Goal: Navigation & Orientation: Find specific page/section

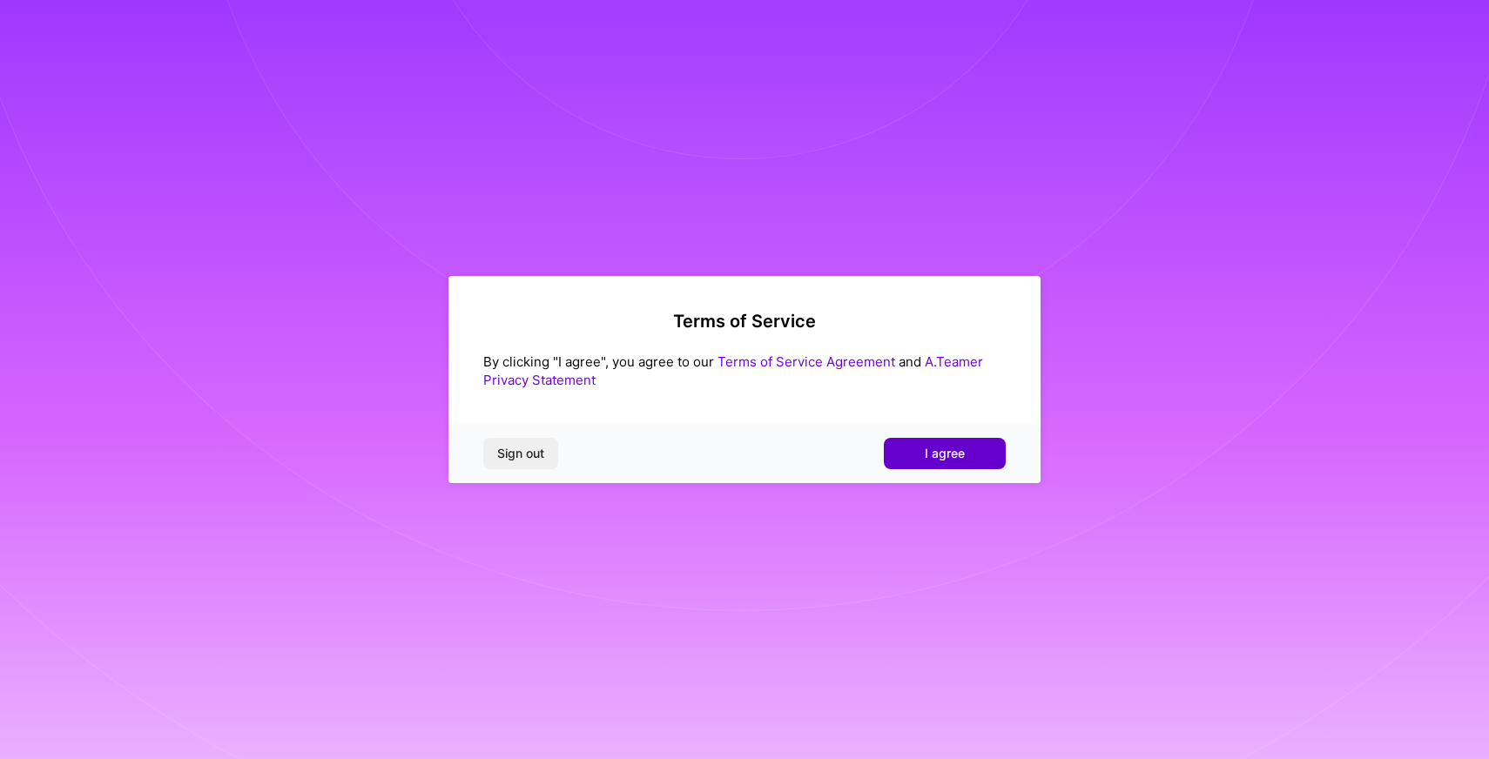
click at [974, 444] on button "I agree" at bounding box center [945, 453] width 122 height 31
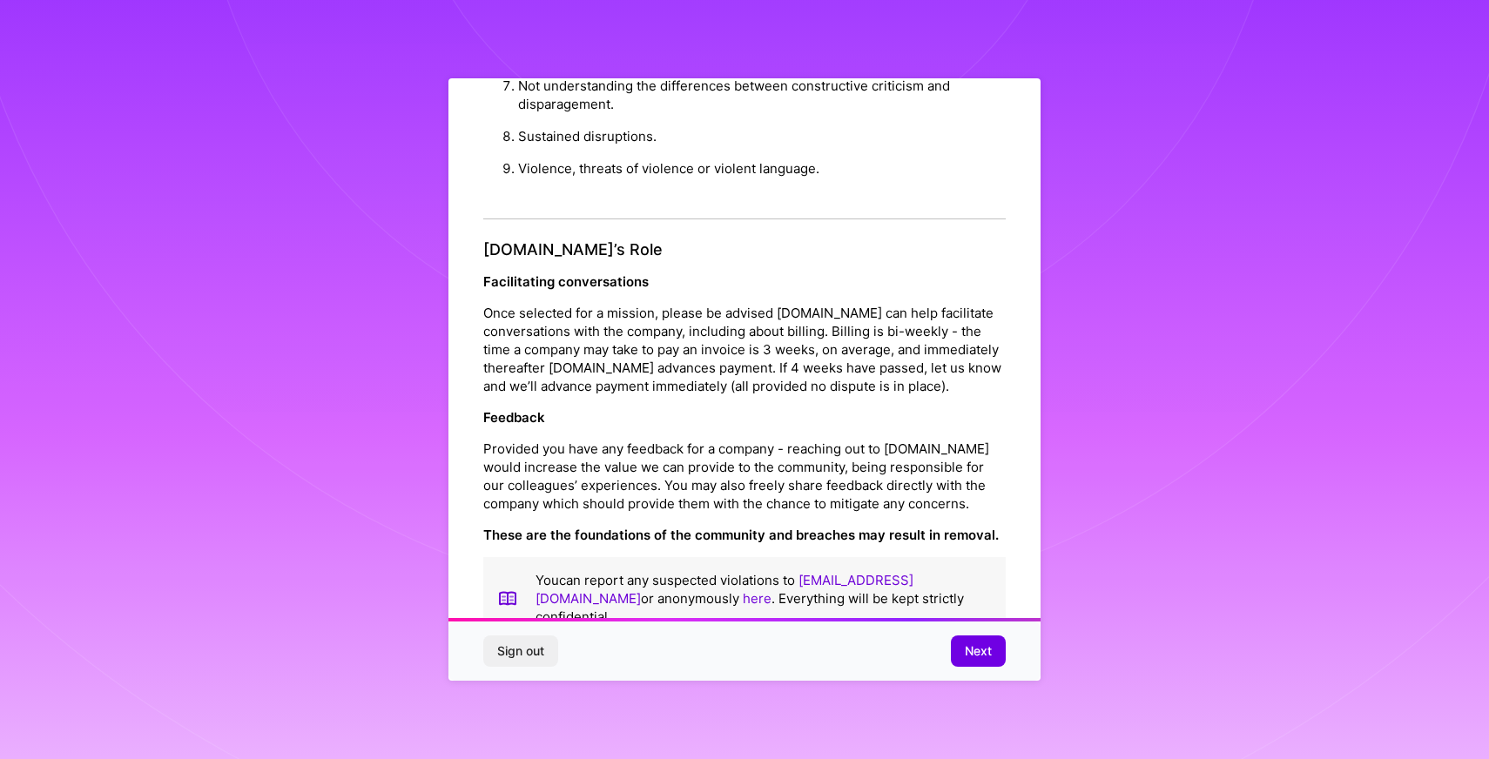
scroll to position [1793, 0]
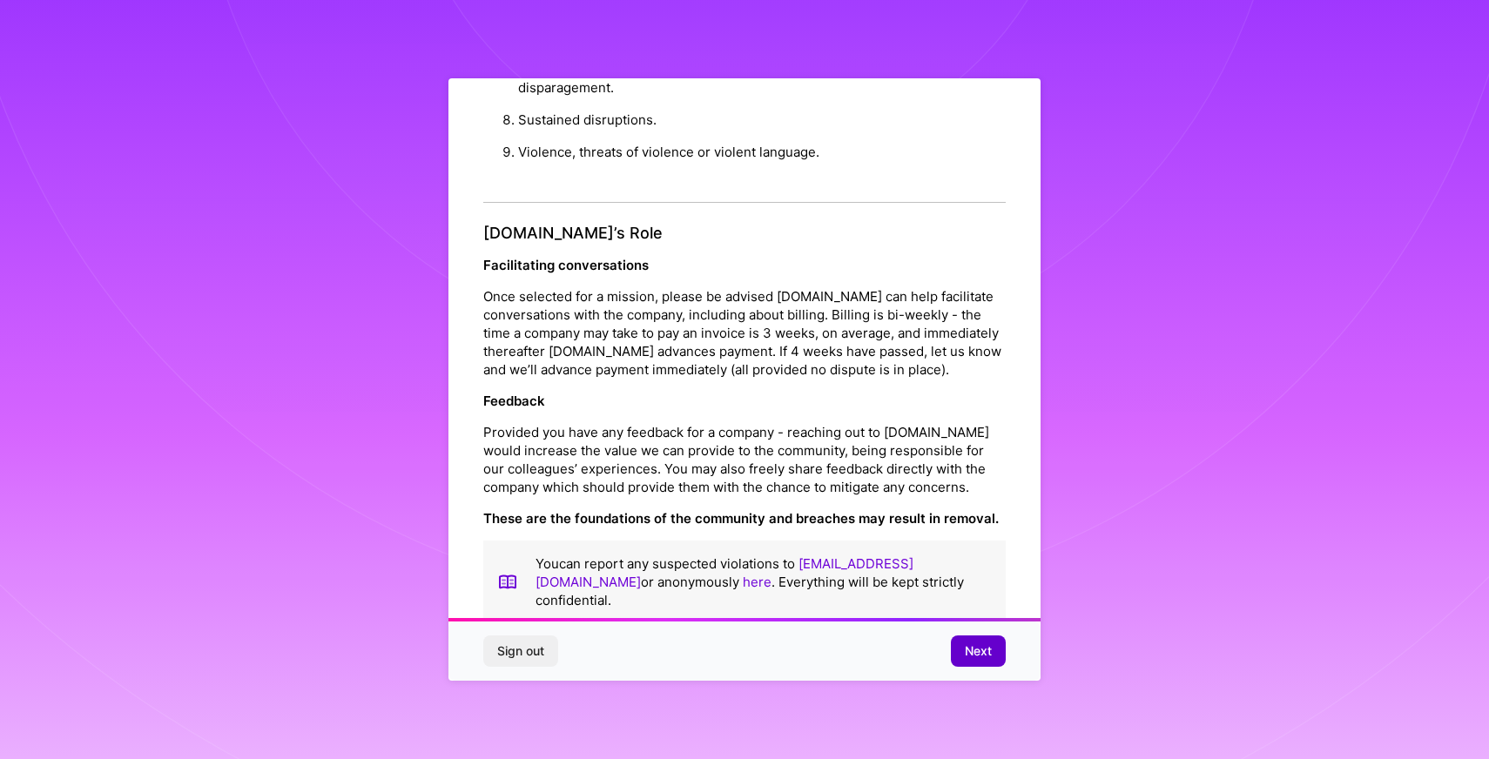
click at [982, 659] on span "Next" at bounding box center [978, 651] width 27 height 17
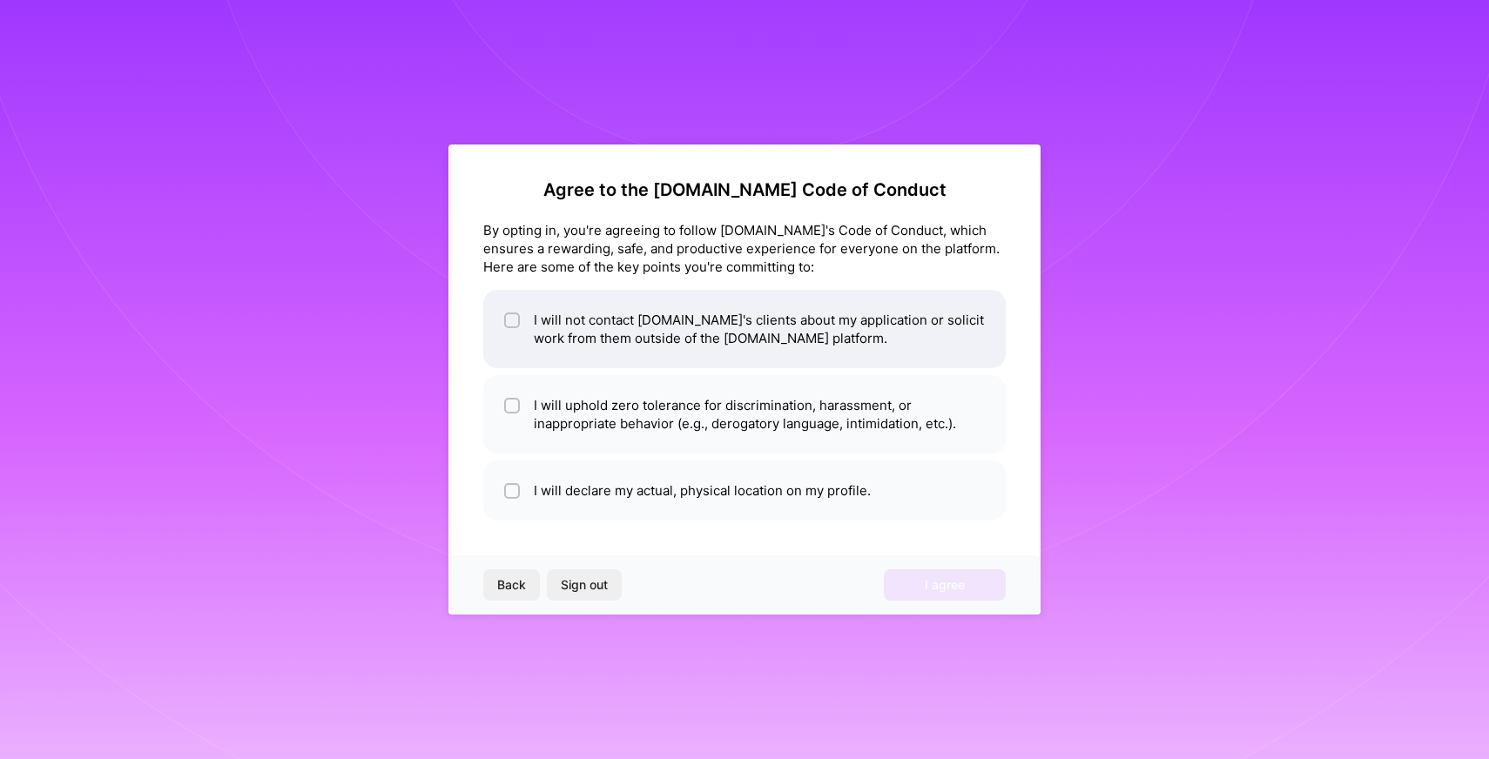
click at [514, 321] on input "checkbox" at bounding box center [514, 321] width 12 height 12
checkbox input "true"
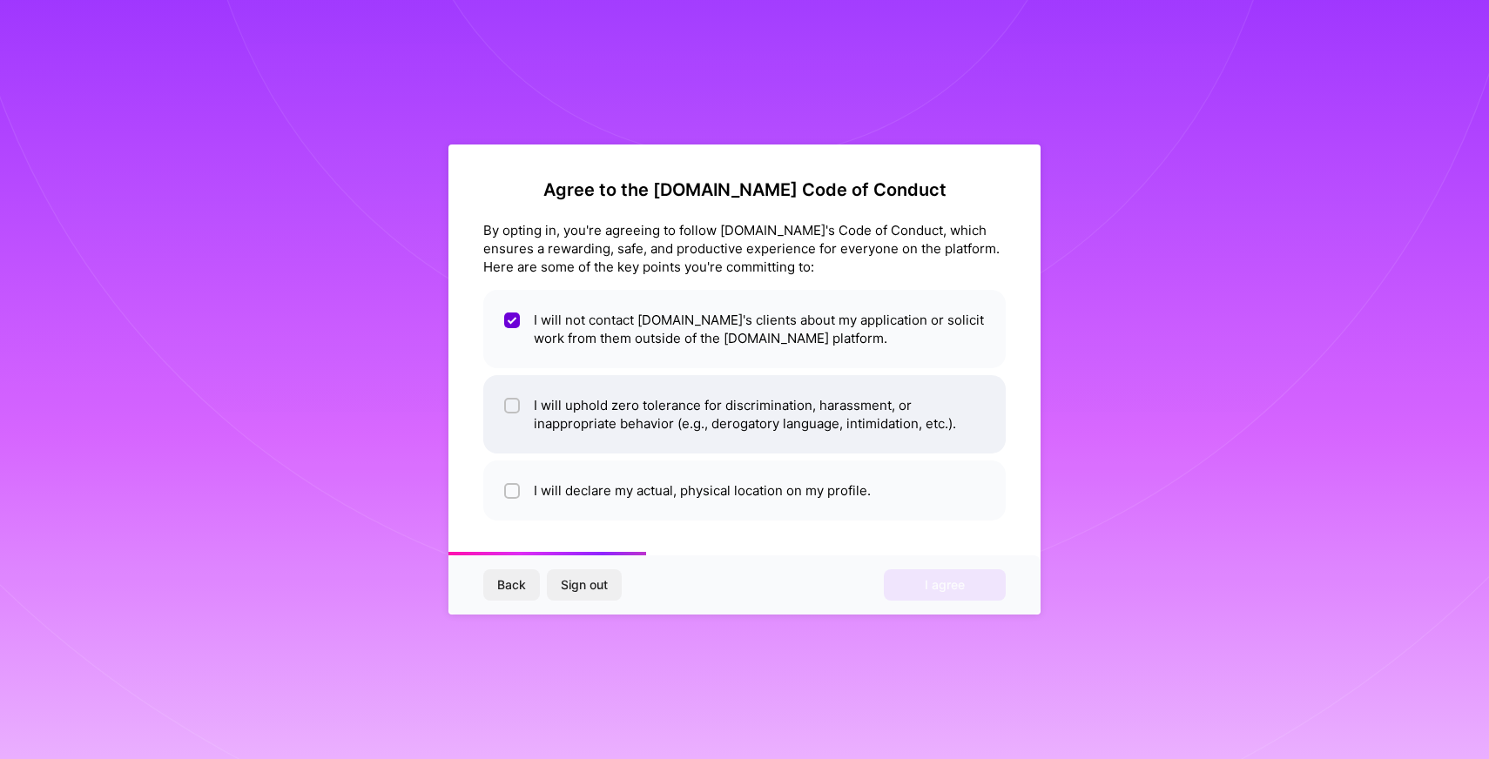
click at [510, 393] on li "I will uphold zero tolerance for discrimination, harassment, or inappropriate b…" at bounding box center [744, 414] width 523 height 78
checkbox input "true"
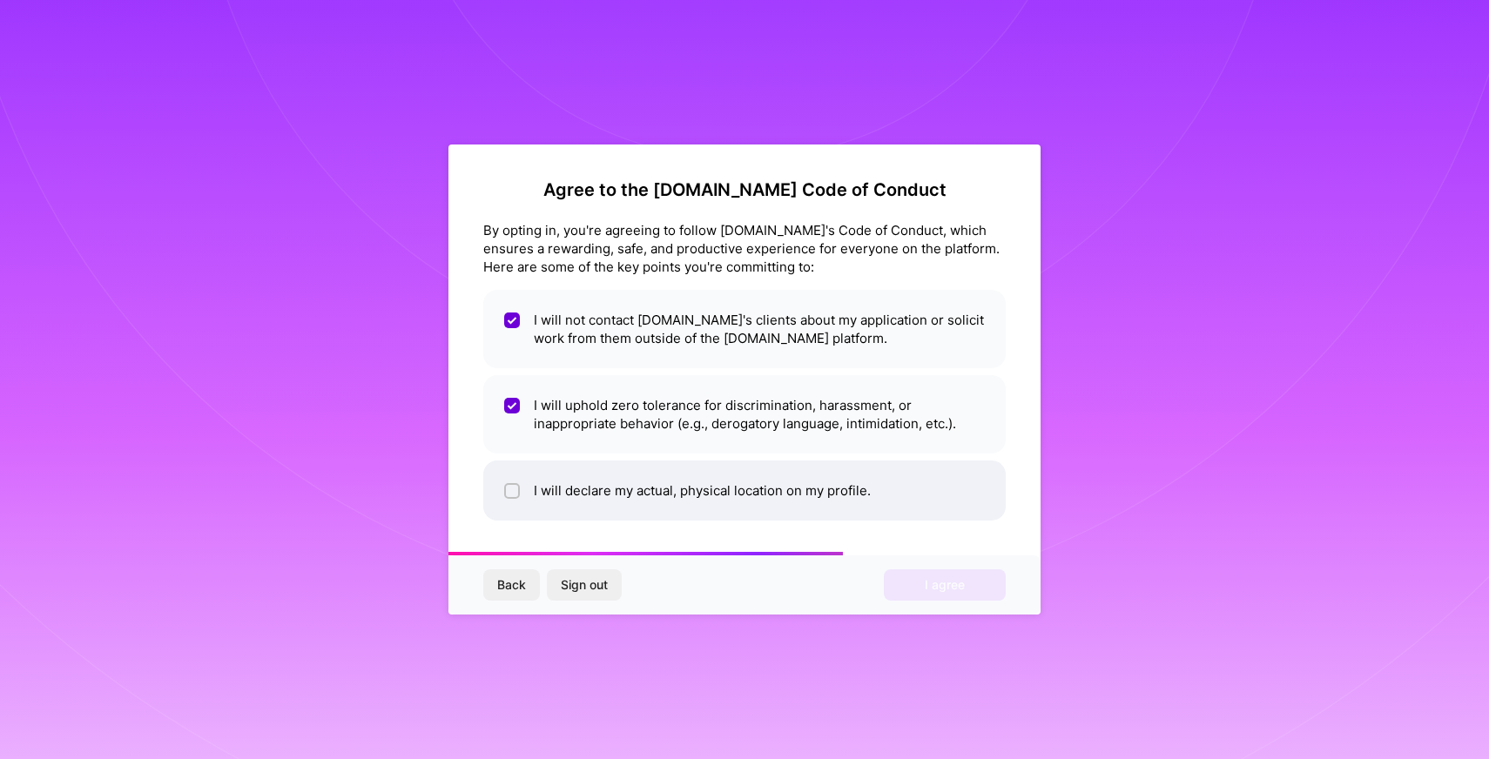
click at [508, 494] on input "checkbox" at bounding box center [514, 492] width 12 height 12
checkbox input "true"
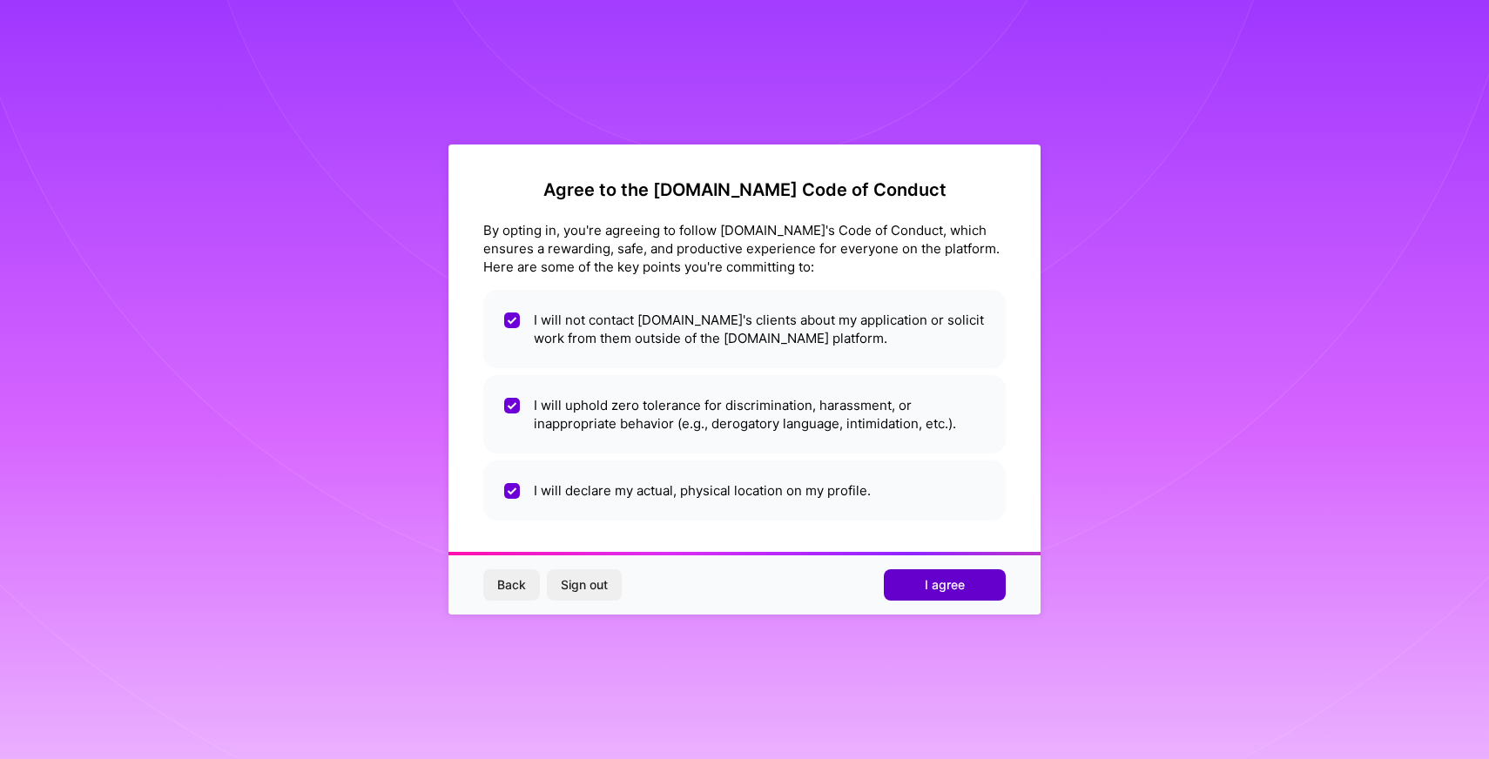
click at [952, 583] on span "I agree" at bounding box center [945, 585] width 40 height 17
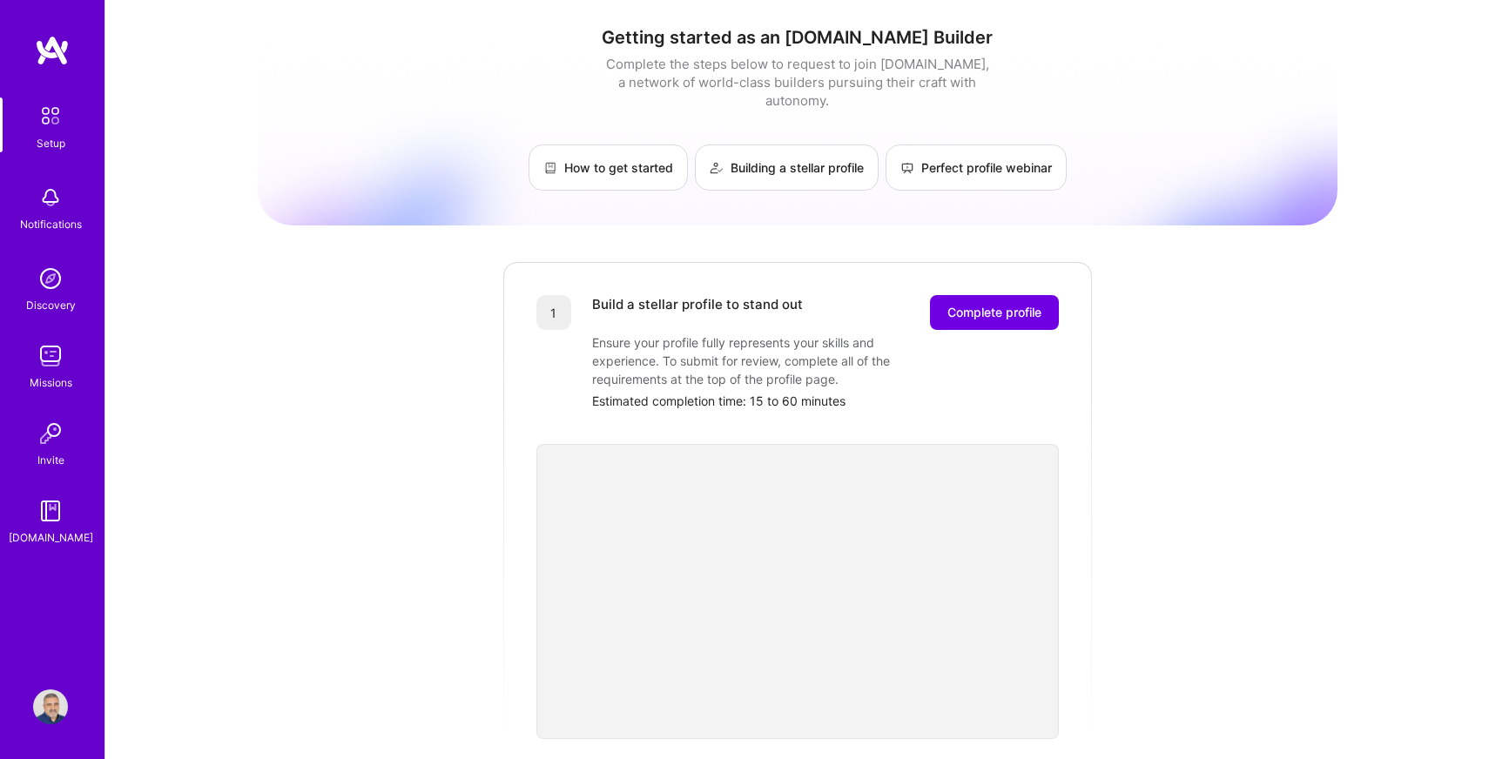
click at [46, 277] on img at bounding box center [50, 278] width 35 height 35
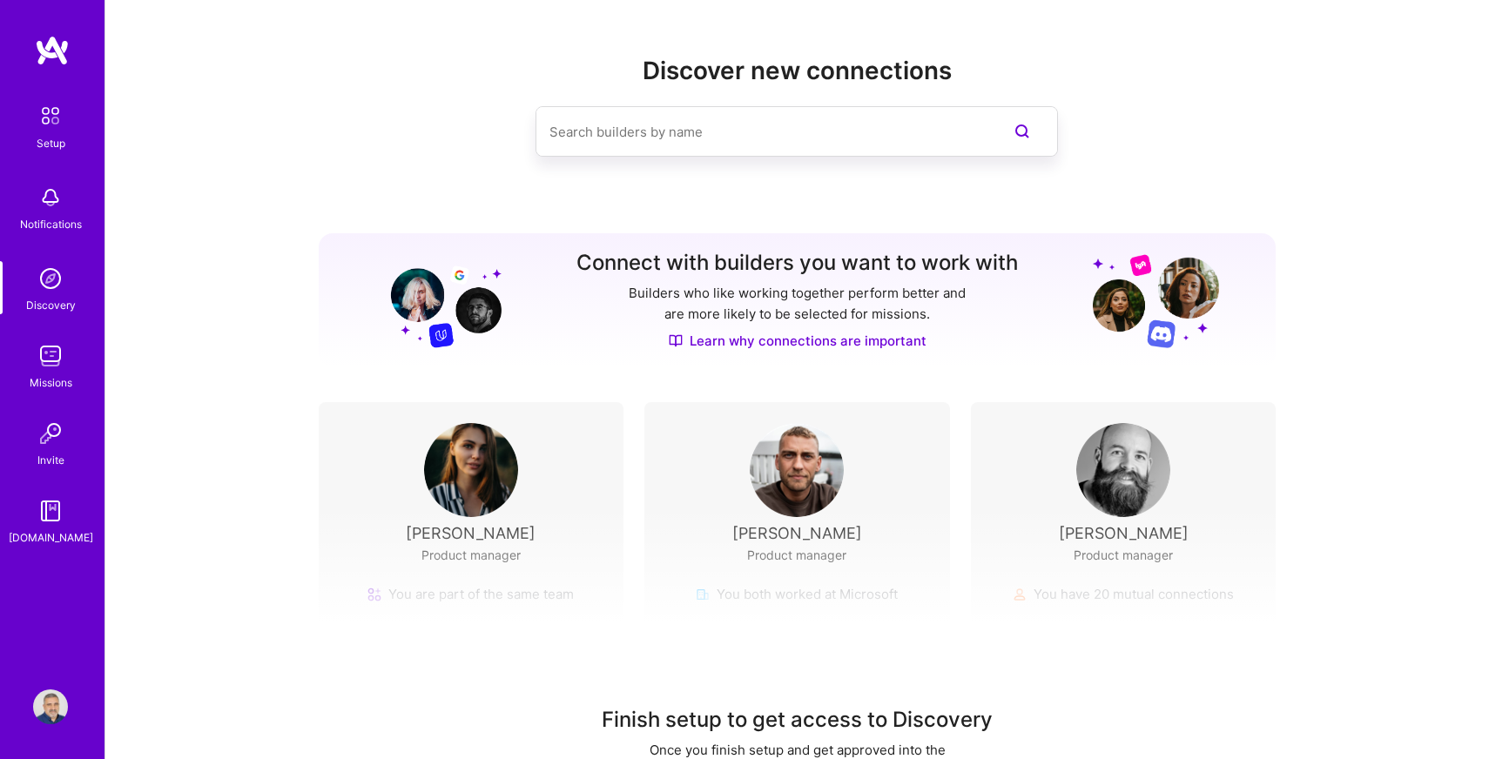
click at [42, 365] on img at bounding box center [50, 356] width 35 height 35
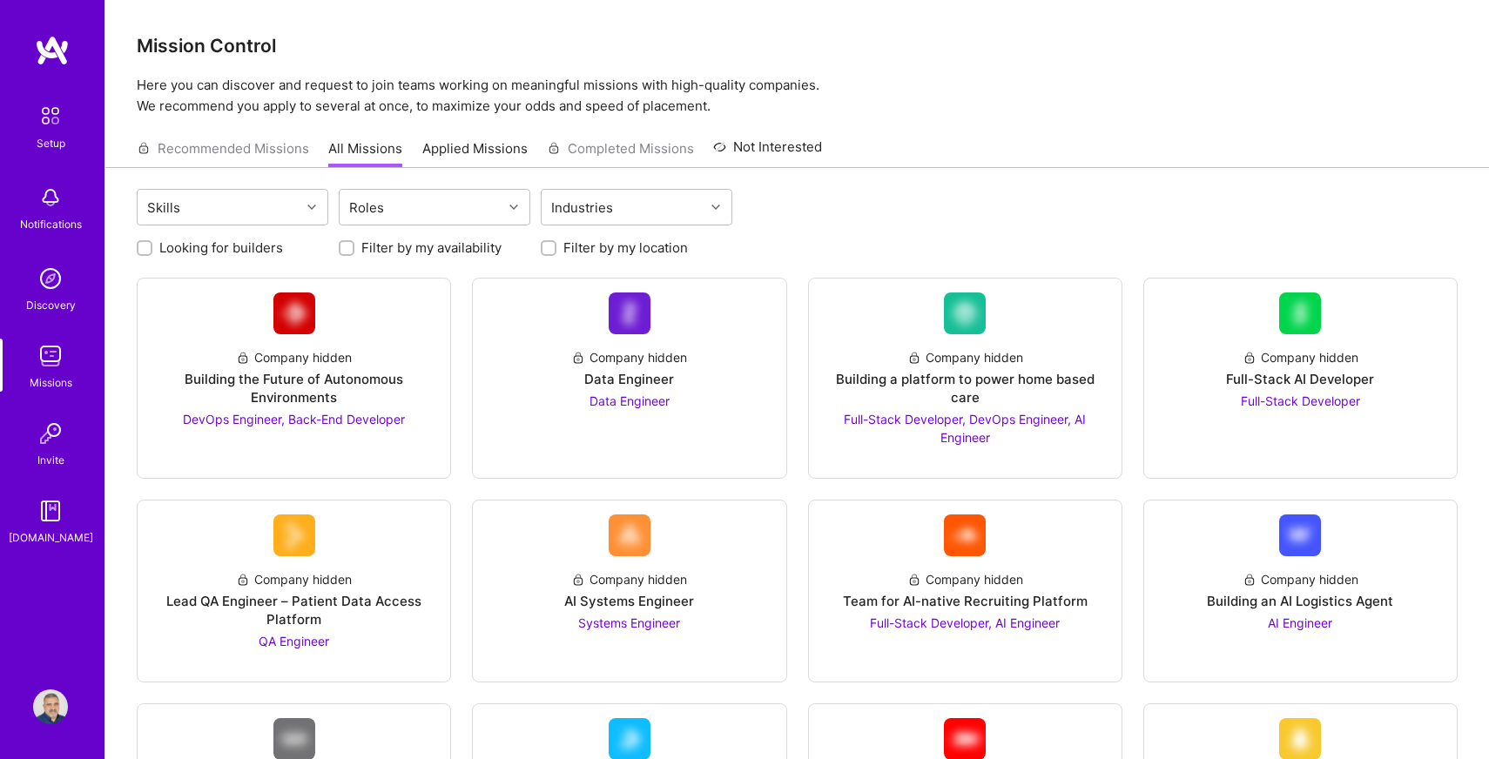
click at [219, 248] on label "Looking for builders" at bounding box center [221, 248] width 124 height 18
click at [152, 248] on input "Looking for builders" at bounding box center [146, 249] width 12 height 12
checkbox input "true"
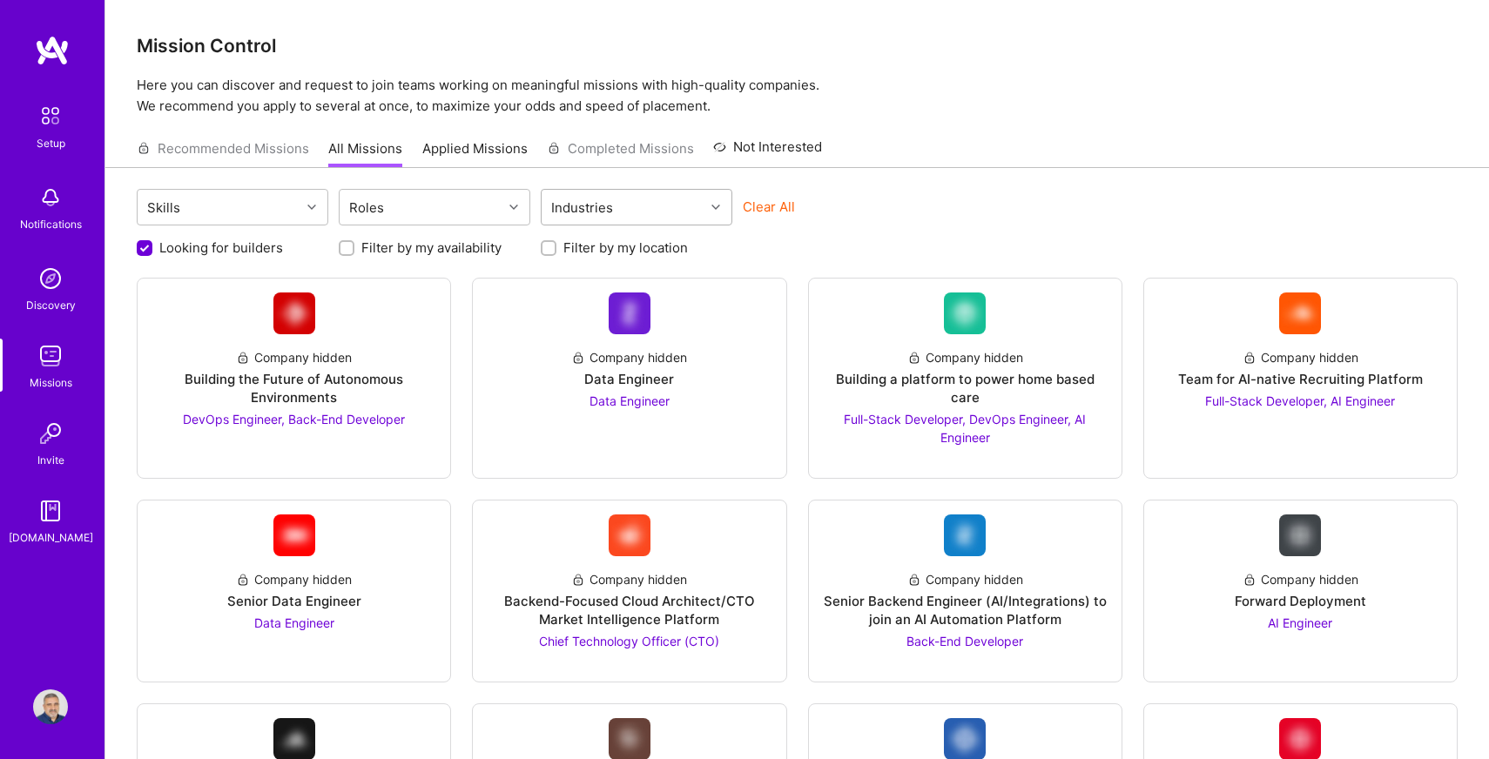
click at [612, 206] on div "Industries" at bounding box center [582, 207] width 71 height 25
click at [612, 207] on div "Industries" at bounding box center [582, 207] width 71 height 25
click at [1164, 80] on p "Here you can discover and request to join teams working on meaningful missions …" at bounding box center [797, 96] width 1321 height 42
click at [633, 616] on div "Backend-Focused Cloud Architect/CTO Market Intelligence Platform" at bounding box center [629, 610] width 285 height 37
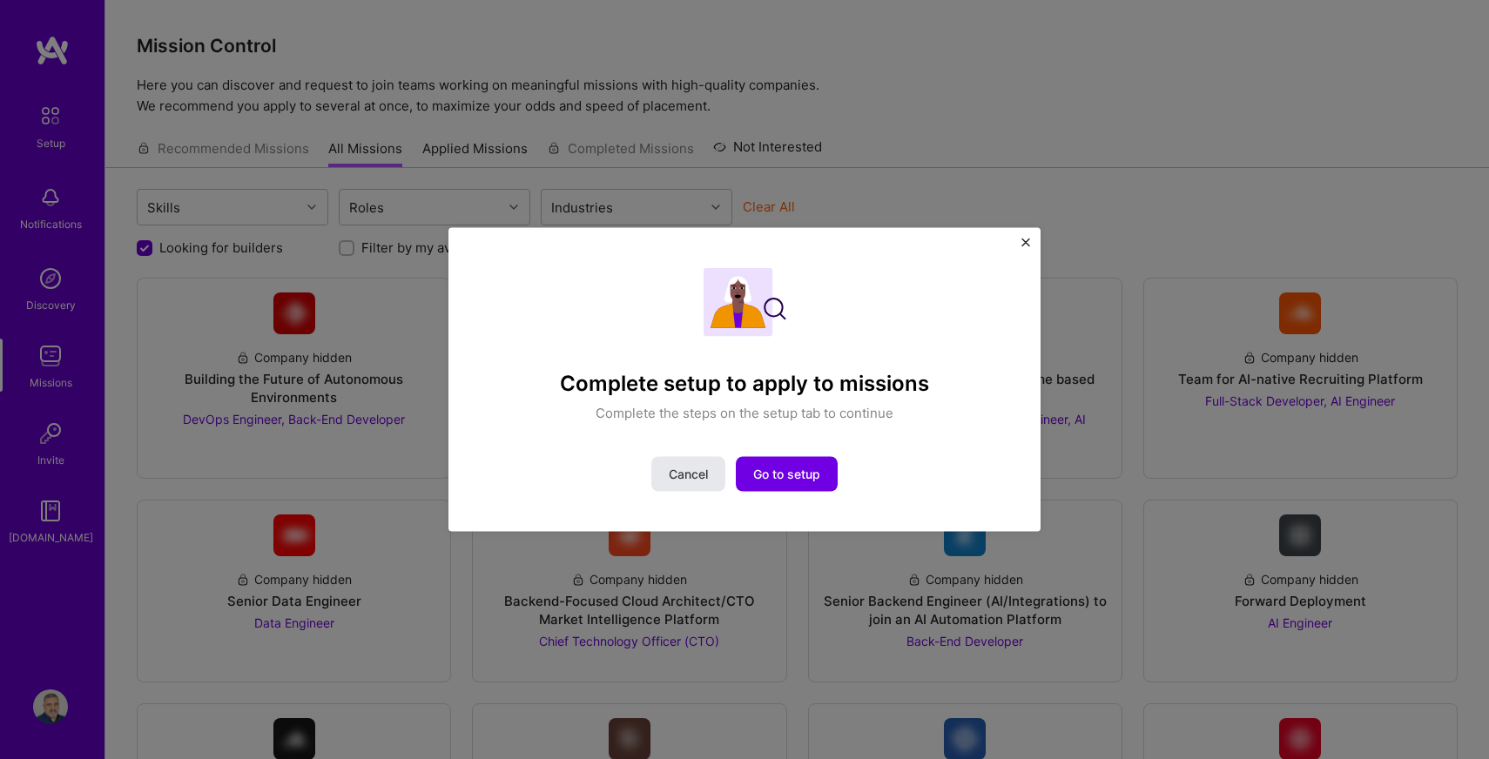
click at [685, 471] on span "Cancel" at bounding box center [688, 473] width 39 height 17
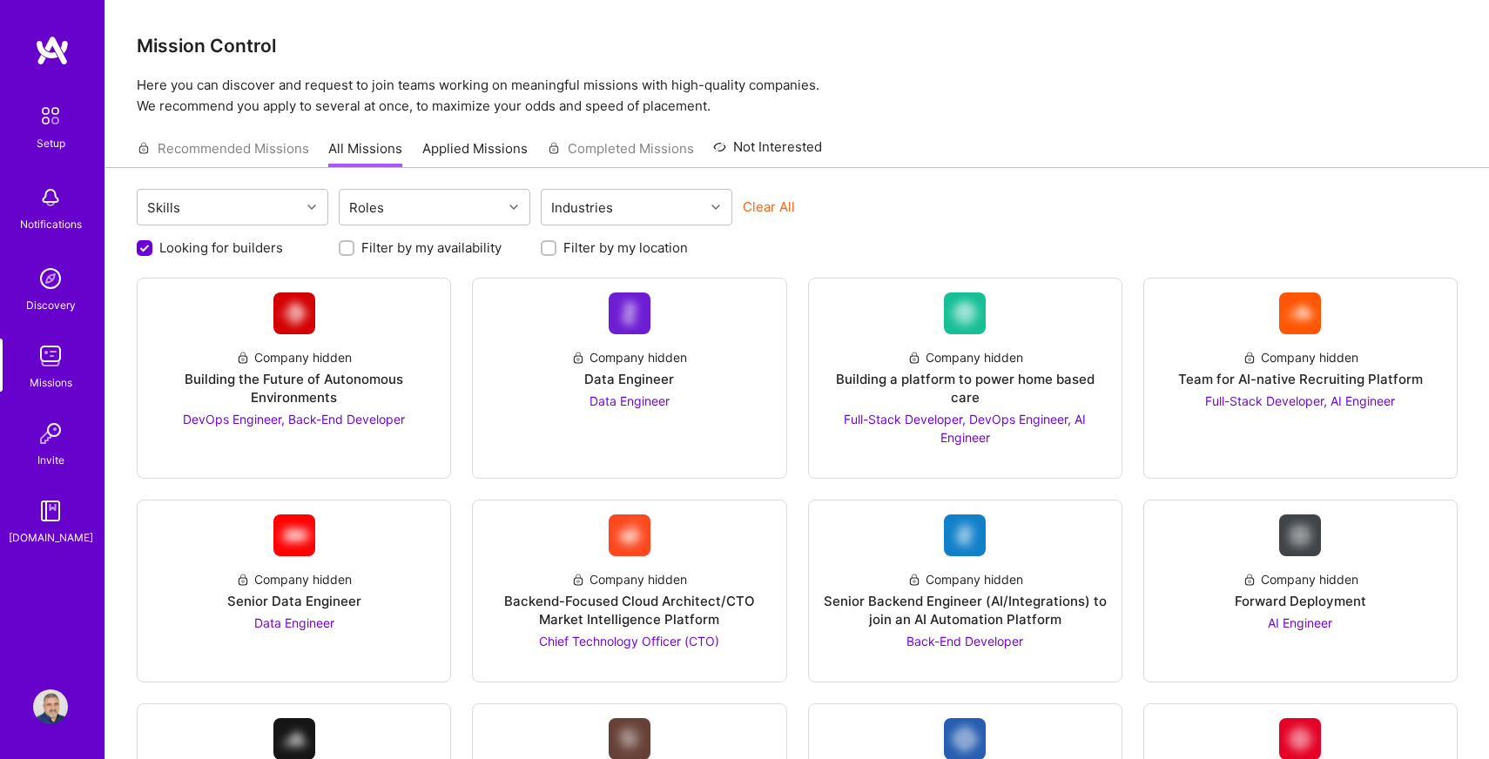
click at [40, 122] on img at bounding box center [50, 116] width 37 height 37
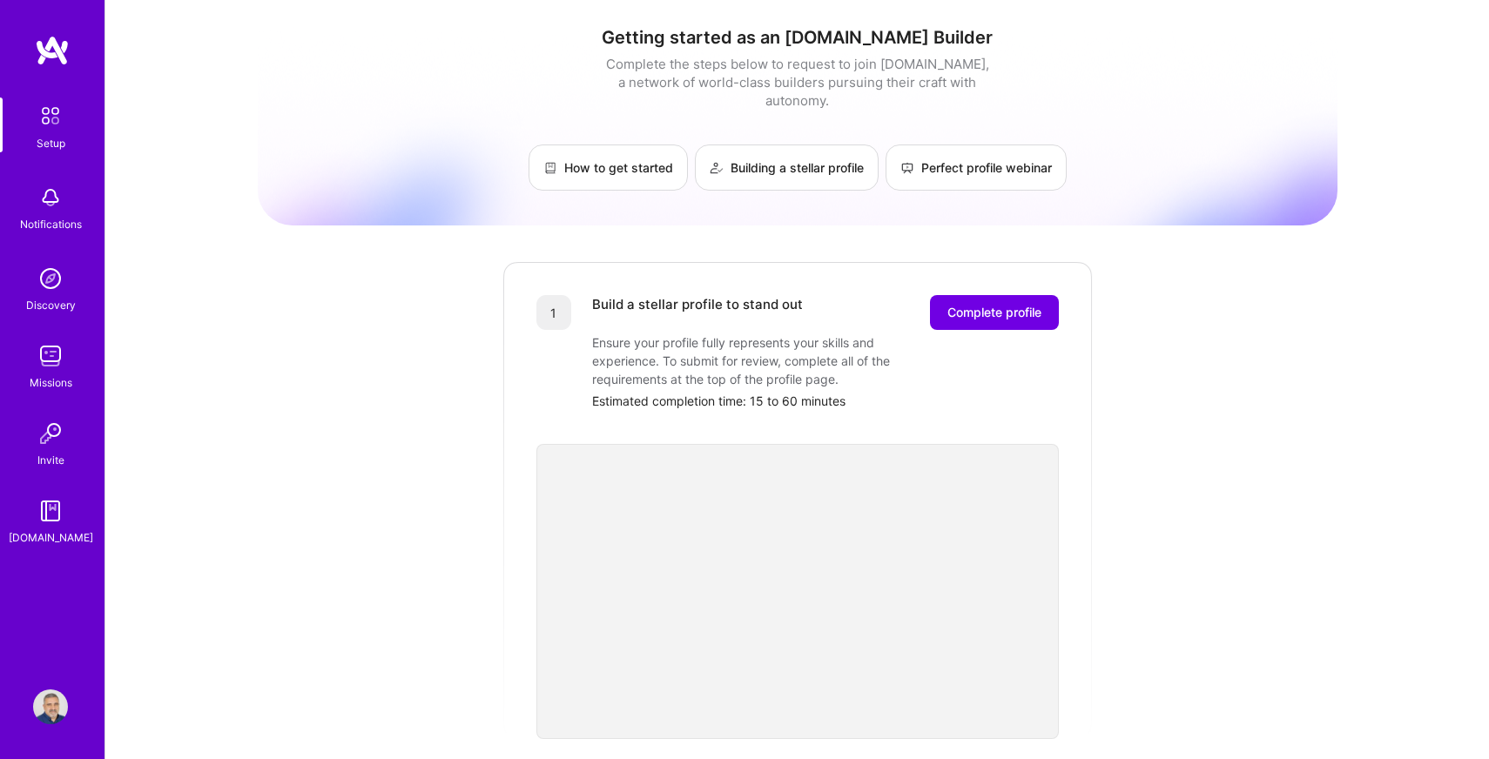
scroll to position [563, 0]
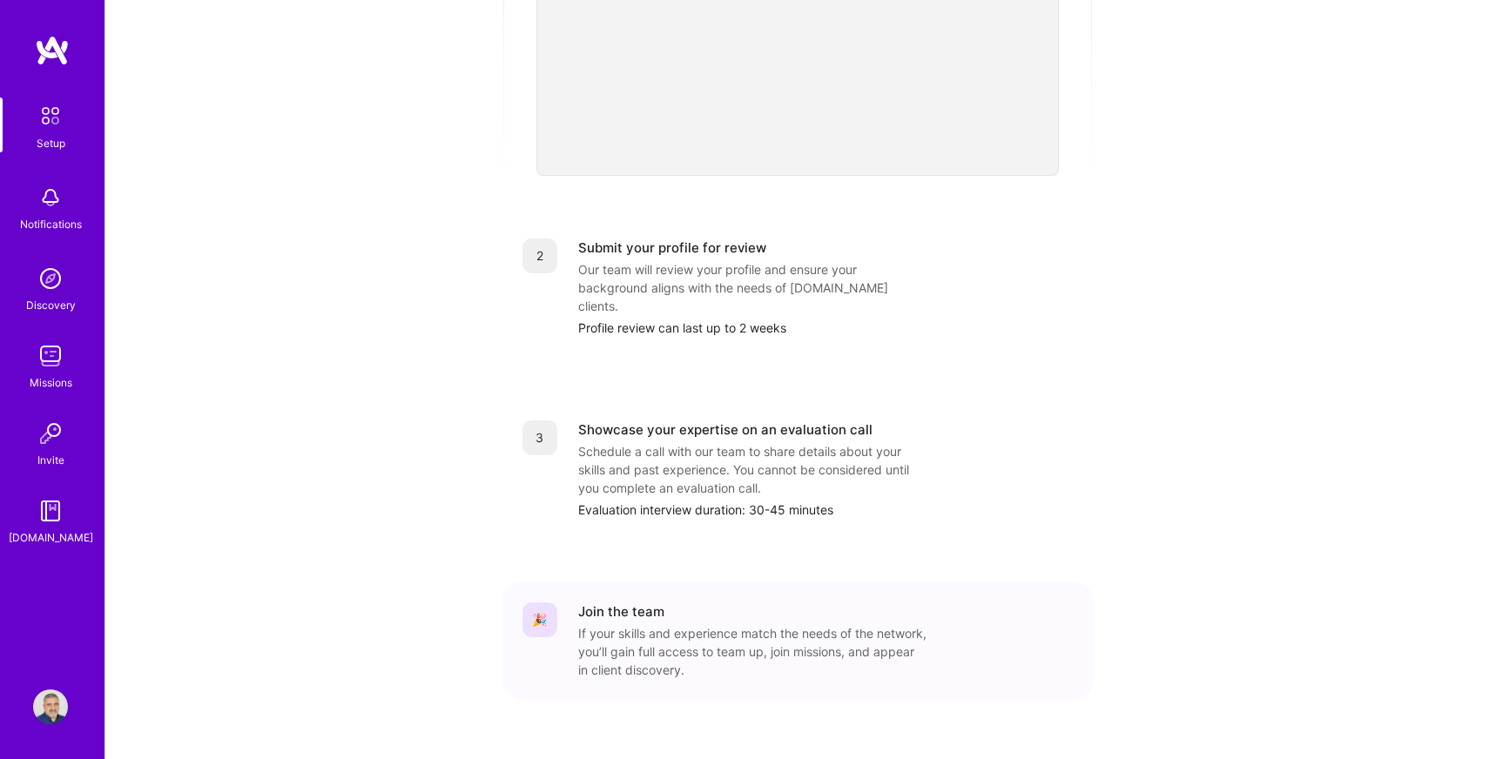
click at [57, 279] on img at bounding box center [50, 278] width 35 height 35
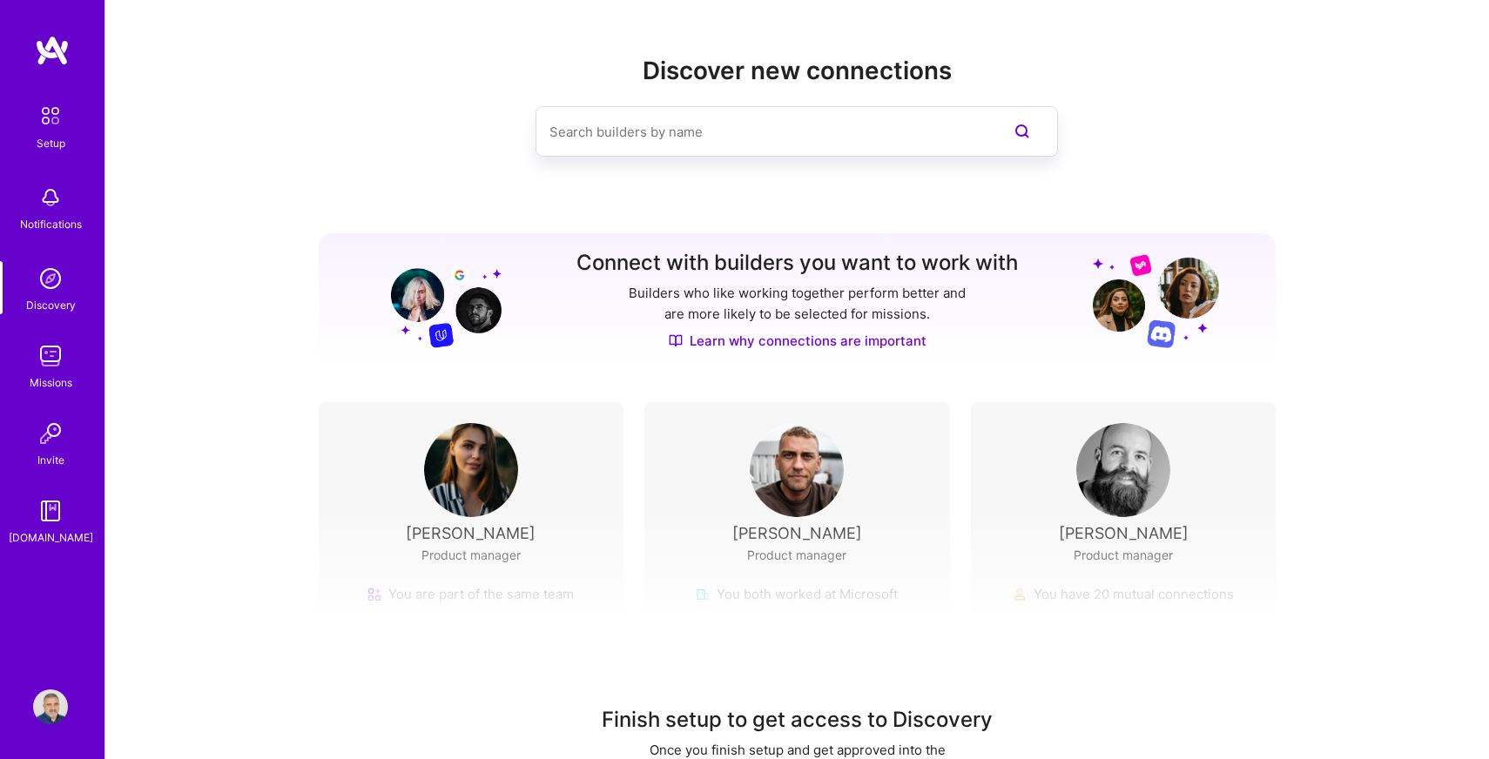
click at [43, 438] on img at bounding box center [50, 433] width 35 height 35
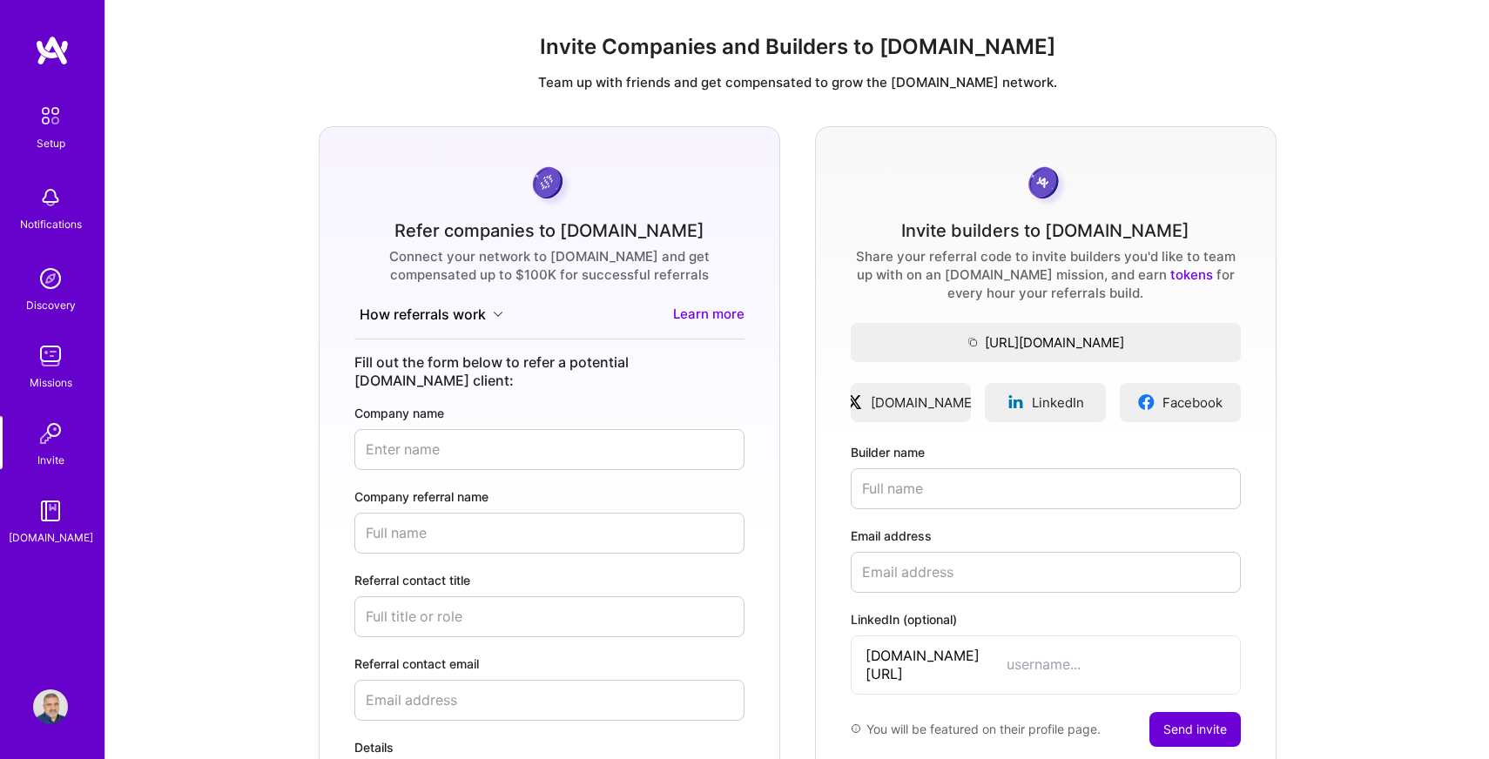
click at [50, 509] on img at bounding box center [50, 511] width 35 height 35
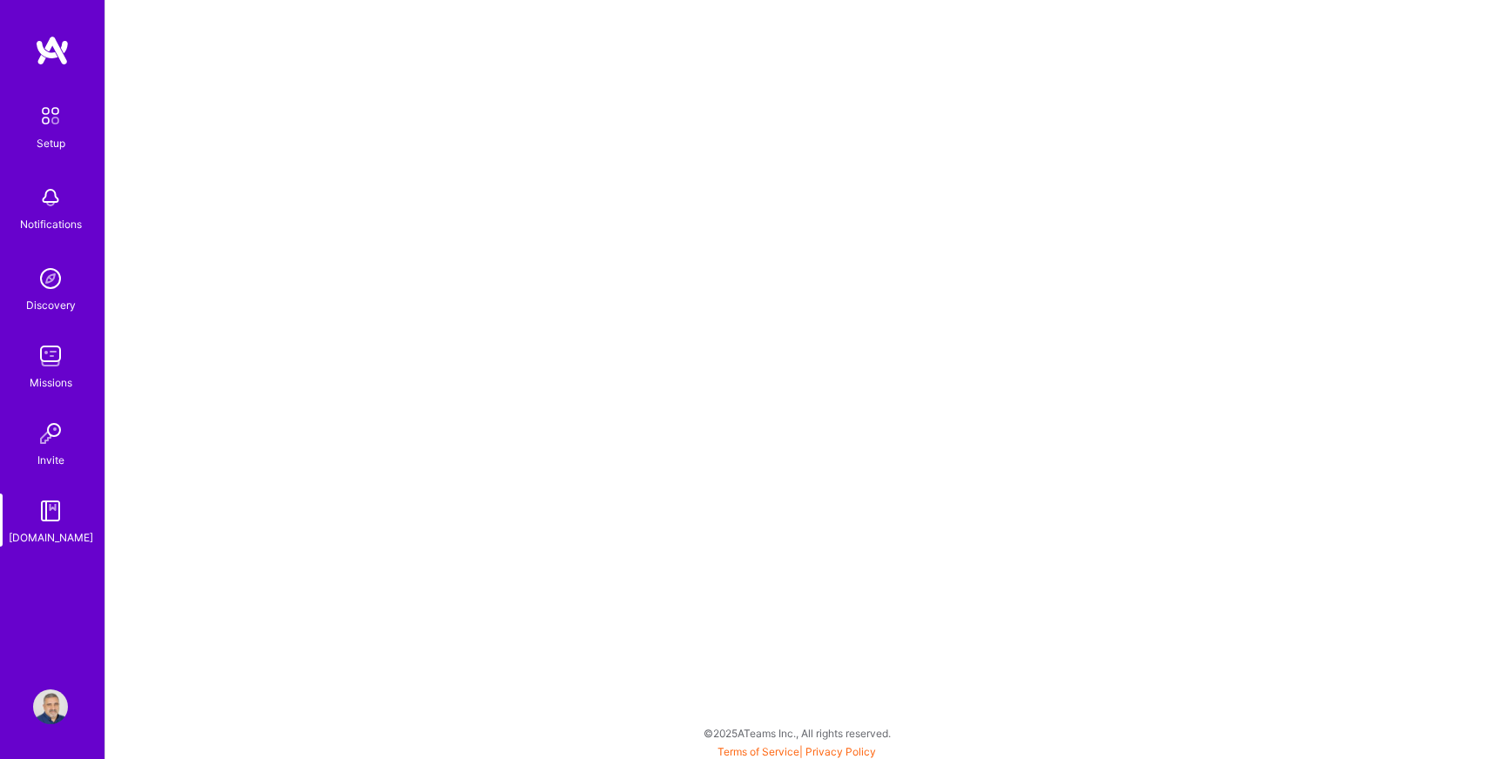
click at [57, 118] on img at bounding box center [50, 116] width 37 height 37
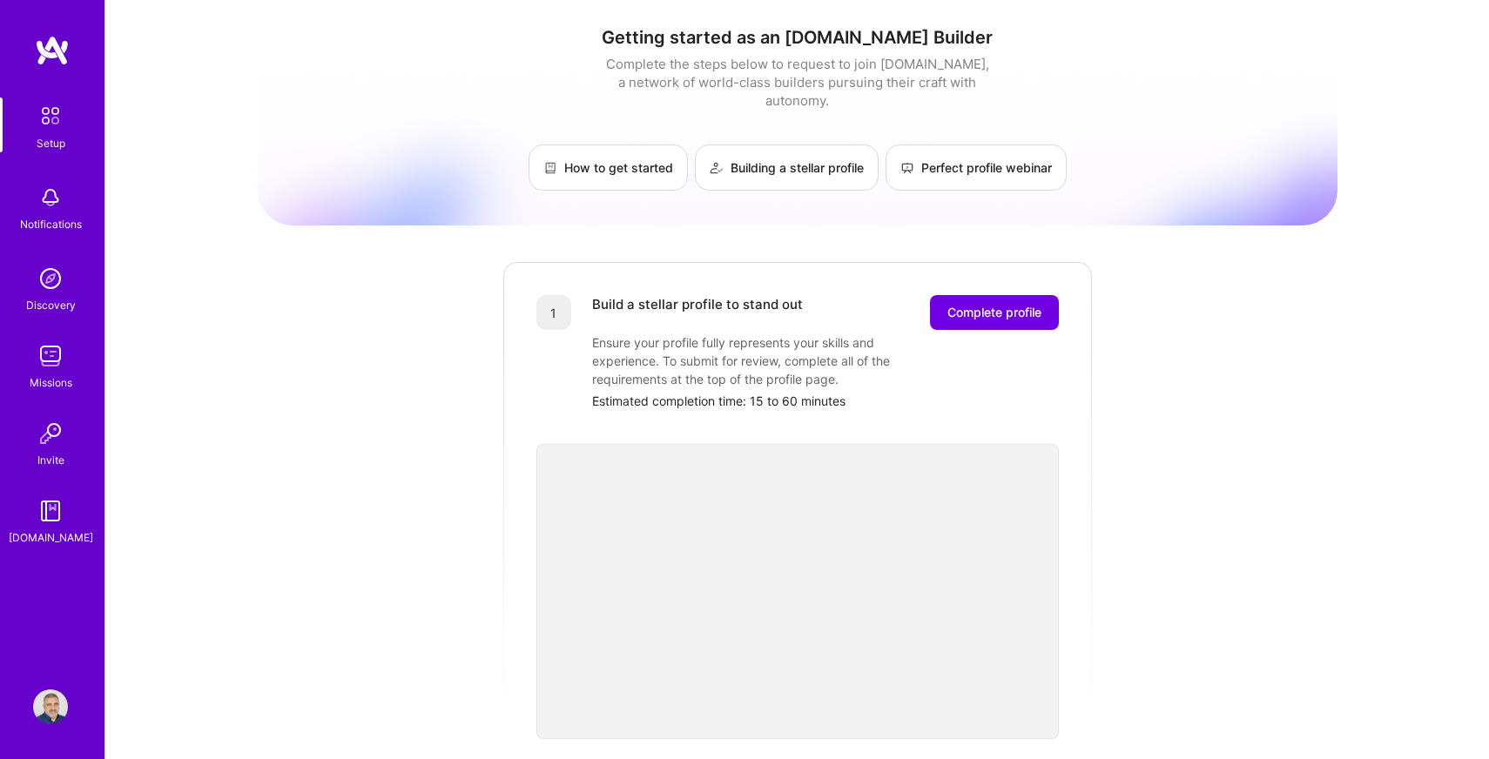
click at [64, 51] on img at bounding box center [52, 50] width 35 height 31
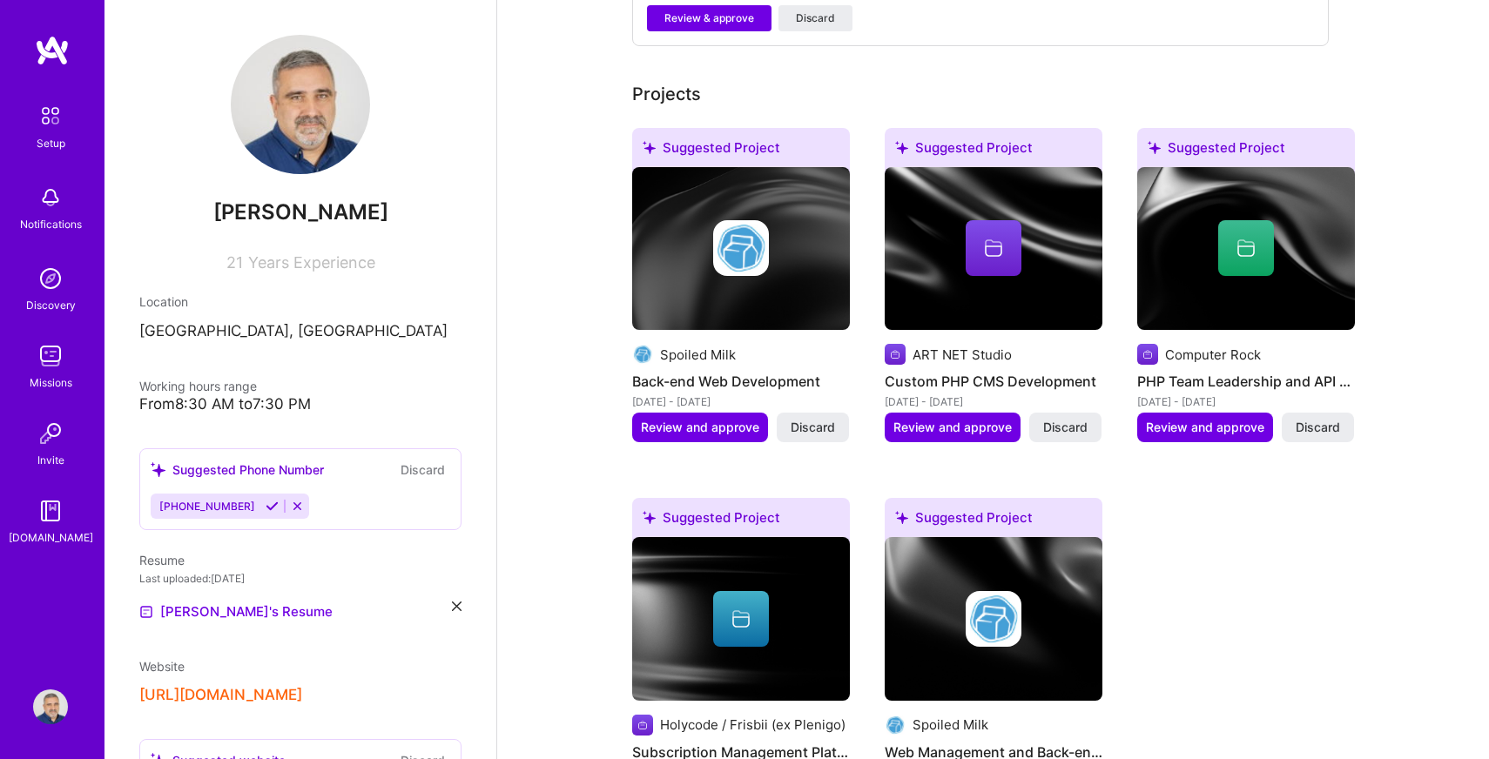
scroll to position [1035, 0]
